Goal: Task Accomplishment & Management: Complete application form

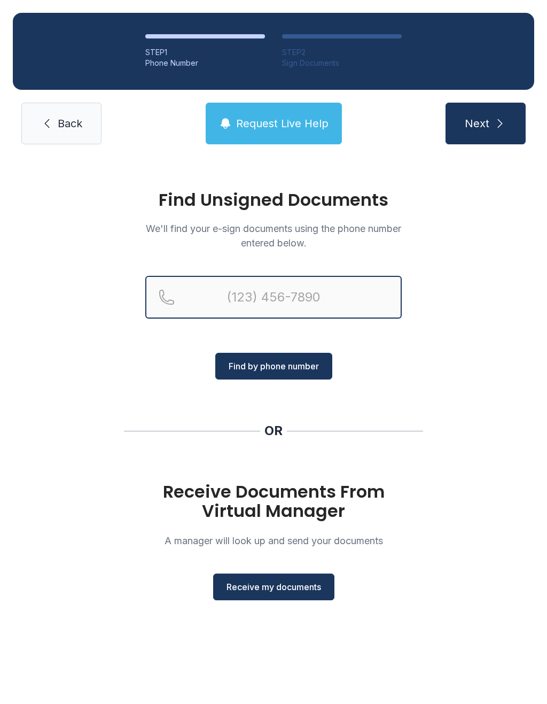
click at [314, 294] on input "Reservation phone number" at bounding box center [273, 297] width 257 height 43
type input "(678)"
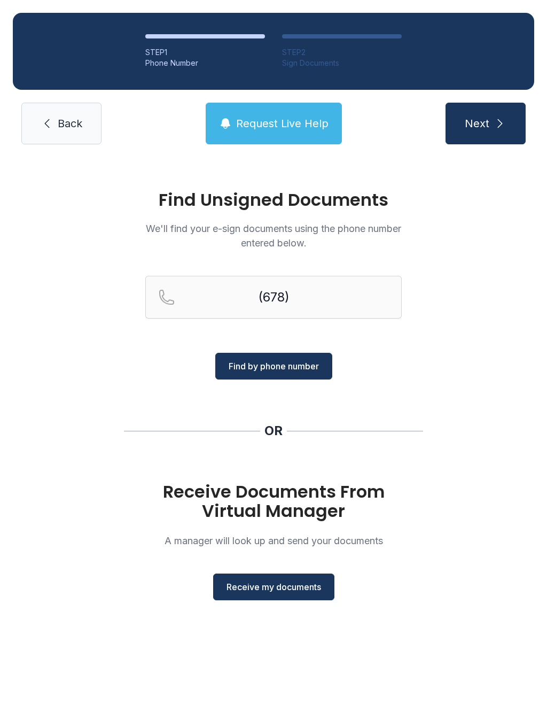
click at [487, 377] on div "Find Unsigned Documents We'll find your e-sign documents using the phone number…" at bounding box center [273, 400] width 547 height 486
click at [302, 585] on span "Receive my documents" at bounding box center [274, 587] width 95 height 13
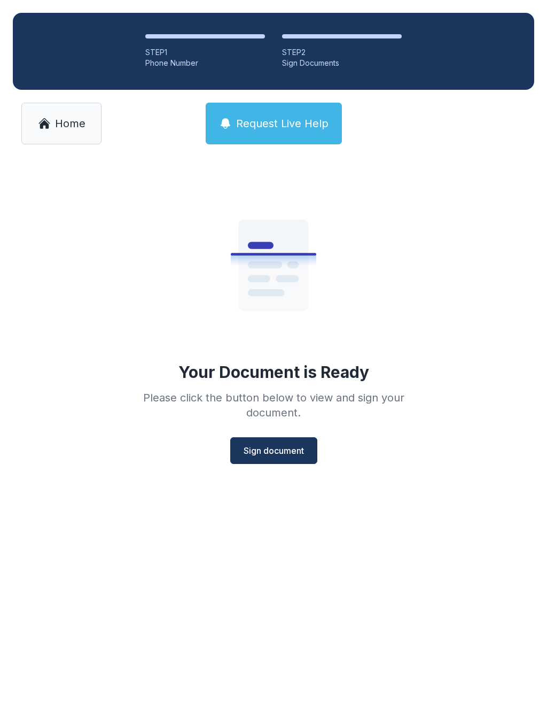
click at [274, 441] on button "Sign document" at bounding box center [273, 450] width 87 height 27
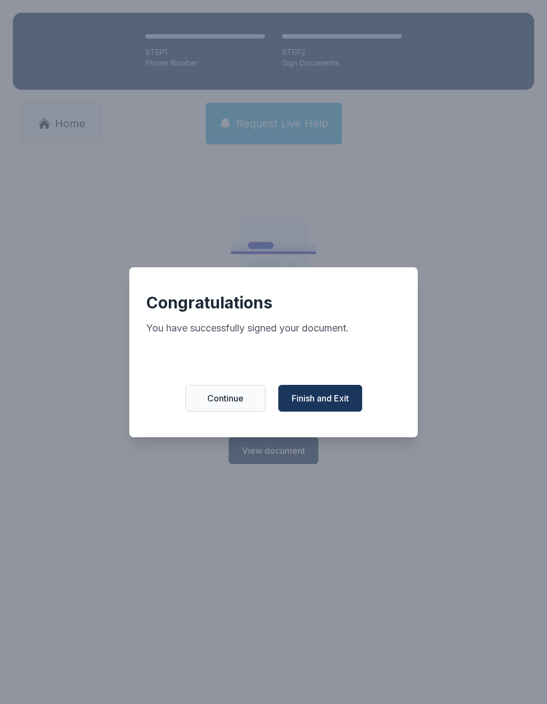
click at [337, 405] on span "Finish and Exit" at bounding box center [320, 398] width 57 height 13
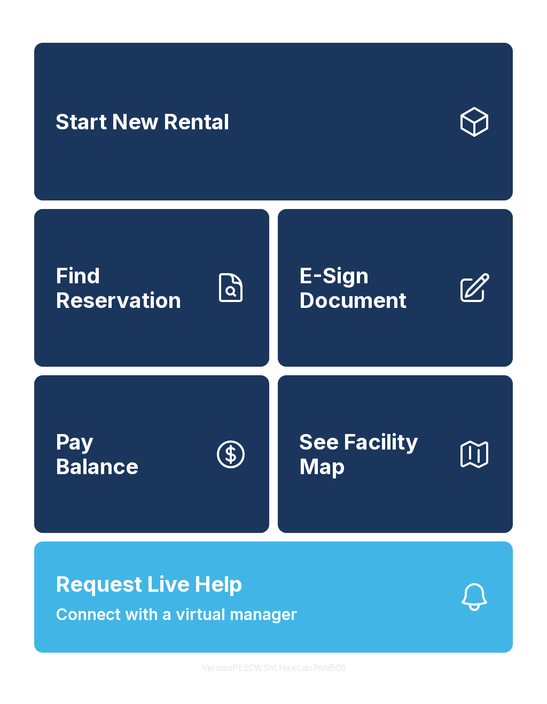
click at [375, 291] on span "E-Sign Document" at bounding box center [374, 288] width 150 height 49
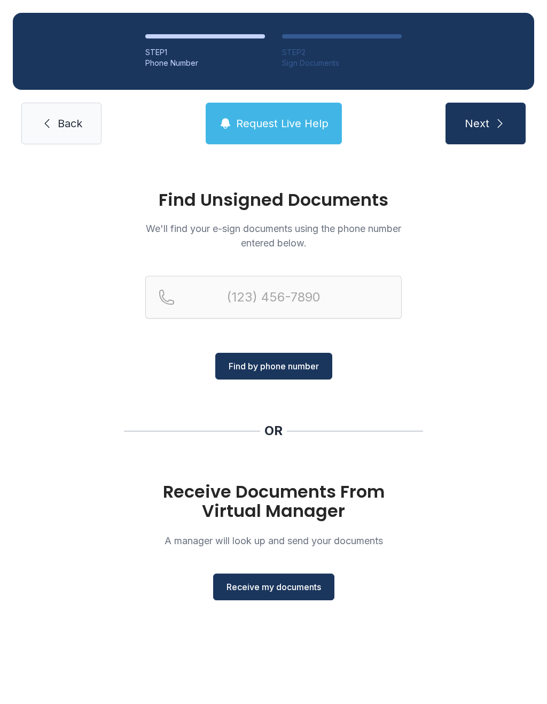
click at [295, 598] on button "Receive my documents" at bounding box center [273, 587] width 121 height 27
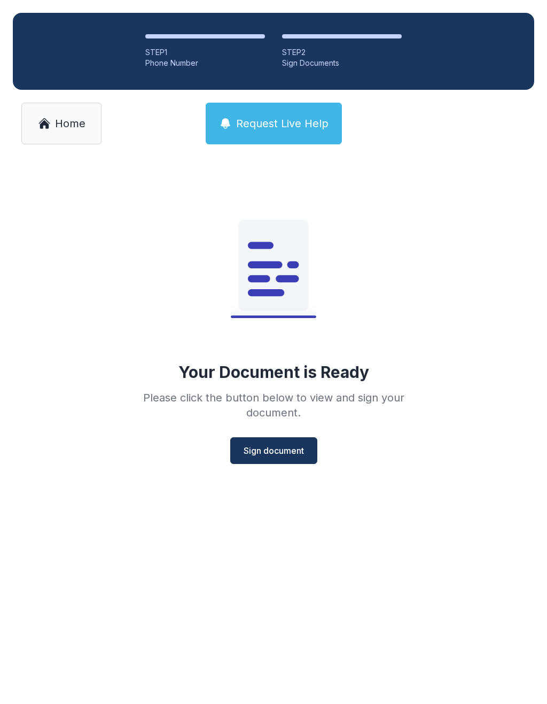
click at [288, 454] on span "Sign document" at bounding box center [274, 450] width 60 height 13
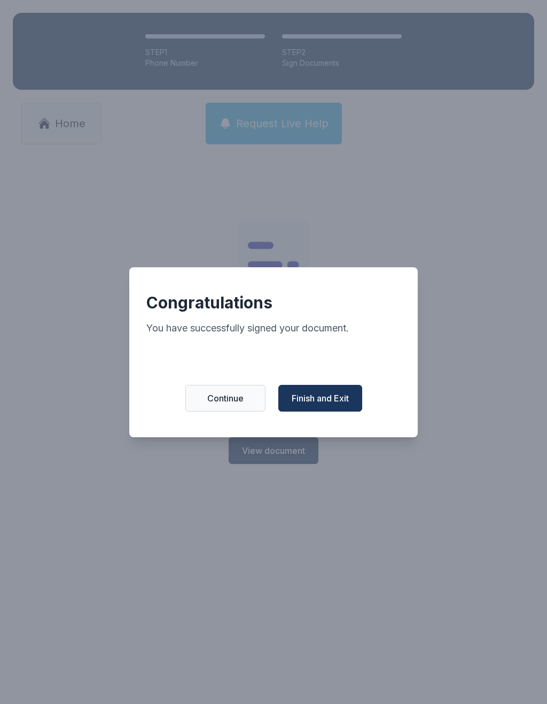
click at [335, 401] on span "Finish and Exit" at bounding box center [320, 398] width 57 height 13
